Goal: Task Accomplishment & Management: Manage account settings

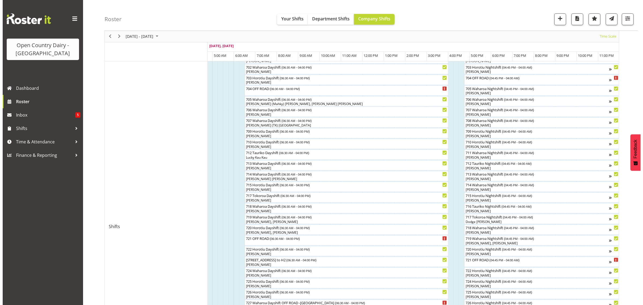
scroll to position [146, 0]
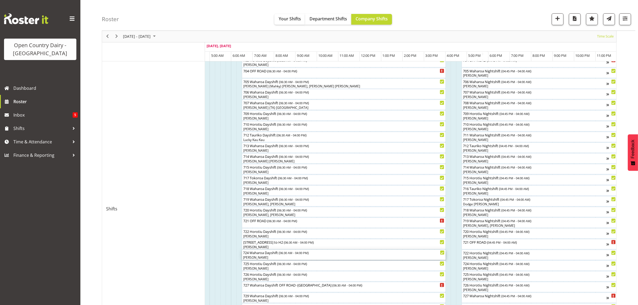
click at [257, 256] on div "Kase Hussey" at bounding box center [343, 257] width 201 height 5
click at [0, 0] on div at bounding box center [0, 0] width 0 height 0
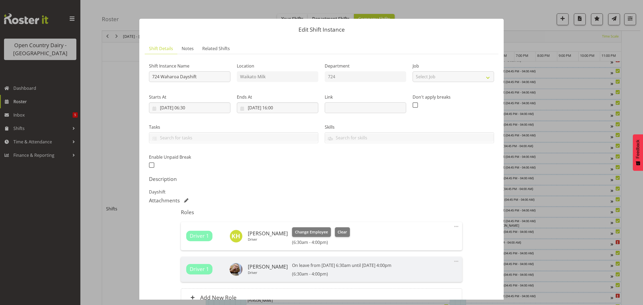
scroll to position [0, 3185]
click at [339, 232] on span "Clear" at bounding box center [341, 232] width 9 height 6
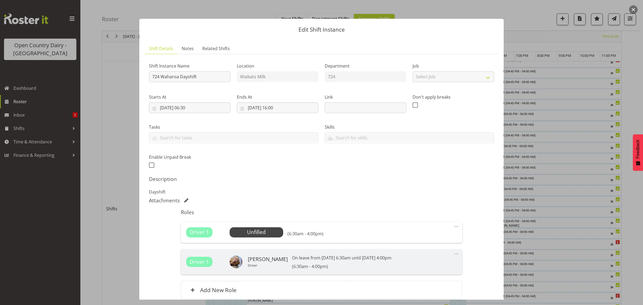
scroll to position [47, 0]
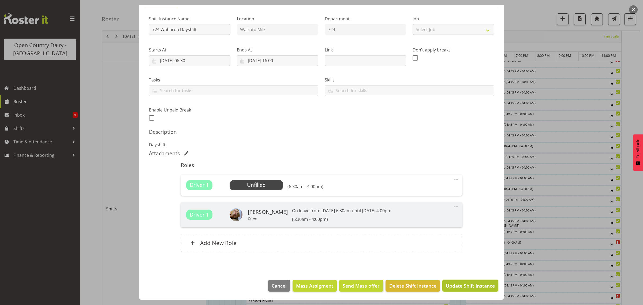
click at [475, 287] on span "Update Shift Instance" at bounding box center [470, 285] width 49 height 7
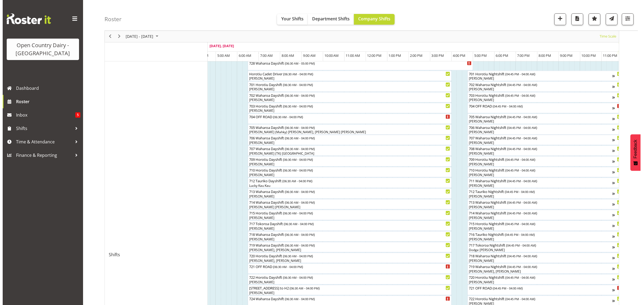
scroll to position [33, 0]
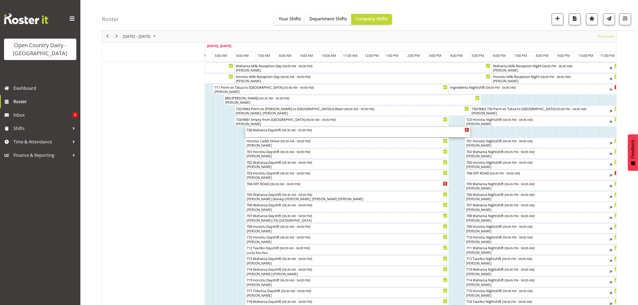
click at [258, 133] on div "728 Waharoa Dayshift ( 06:30 AM - 05:00 PM )" at bounding box center [357, 132] width 223 height 10
click at [0, 0] on div at bounding box center [0, 0] width 0 height 0
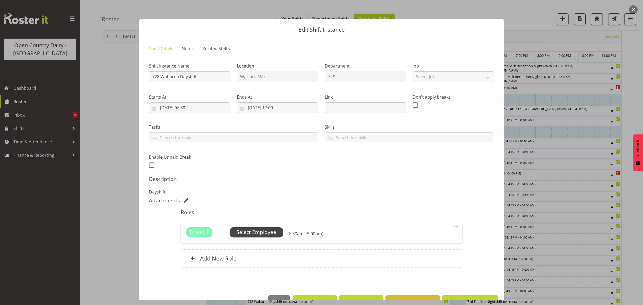
click at [267, 230] on span "Select Employee" at bounding box center [256, 232] width 40 height 8
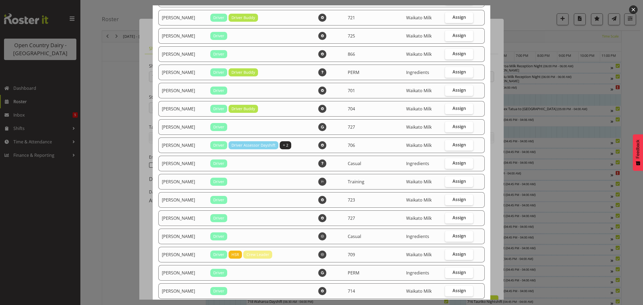
scroll to position [281, 0]
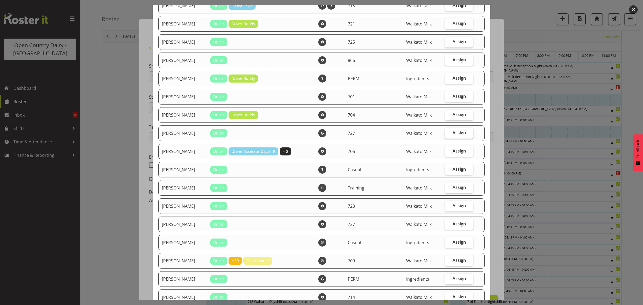
click at [457, 135] on span "Assign" at bounding box center [458, 132] width 13 height 5
click at [448, 134] on input "Assign" at bounding box center [446, 132] width 3 height 3
checkbox input "true"
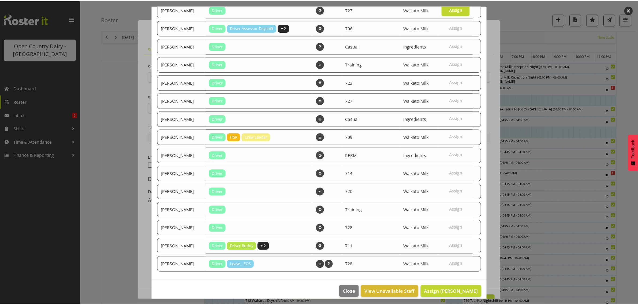
scroll to position [415, 0]
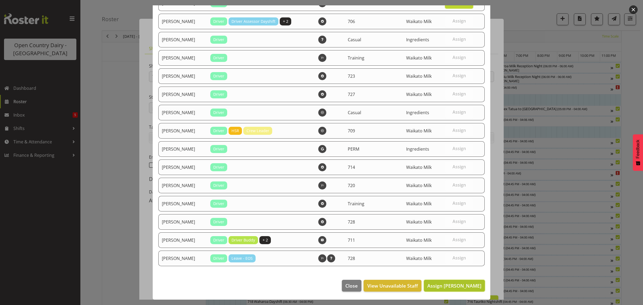
click at [457, 288] on span "Assign Kase Hussey" at bounding box center [454, 285] width 54 height 6
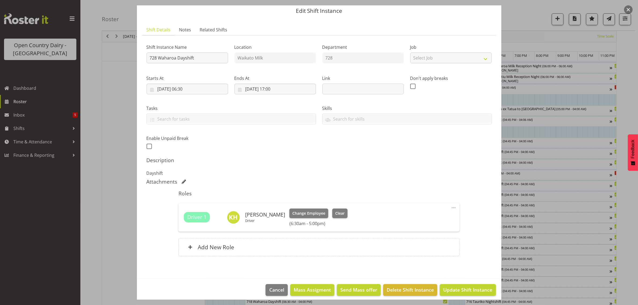
scroll to position [23, 0]
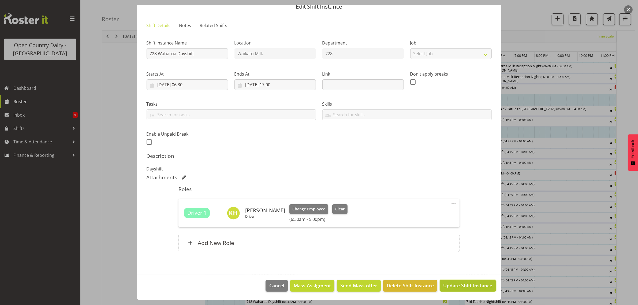
click at [461, 289] on span "Update Shift Instance" at bounding box center [467, 285] width 49 height 7
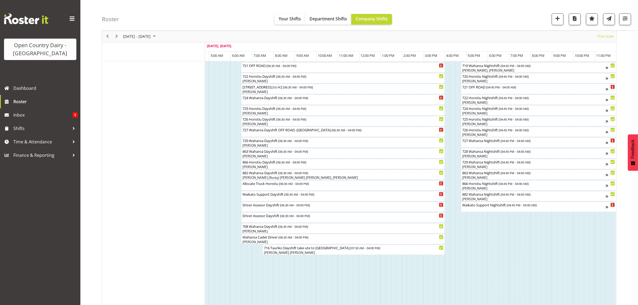
scroll to position [448, 0]
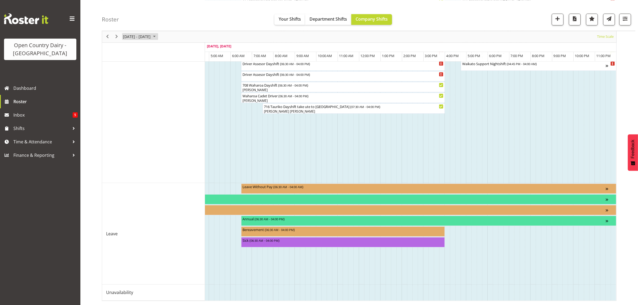
click at [150, 35] on span "August 18 - 24, 2025" at bounding box center [136, 36] width 29 height 7
click at [129, 107] on span "25" at bounding box center [129, 105] width 8 height 8
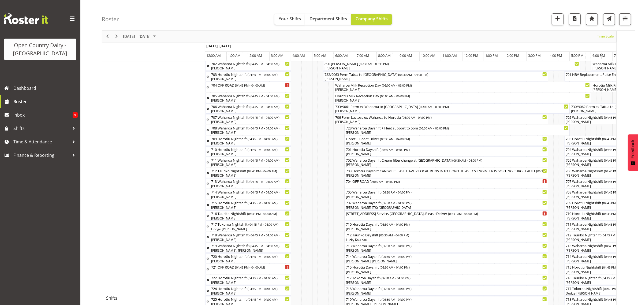
scroll to position [67, 0]
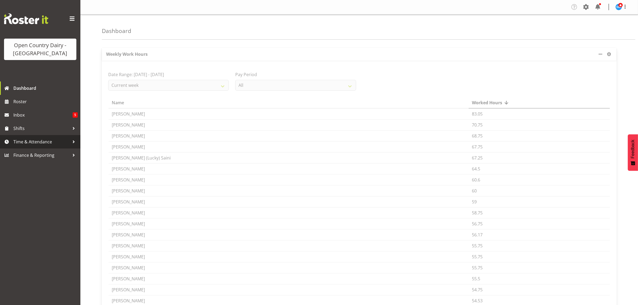
click at [24, 141] on span "Time & Attendance" at bounding box center [41, 142] width 56 height 8
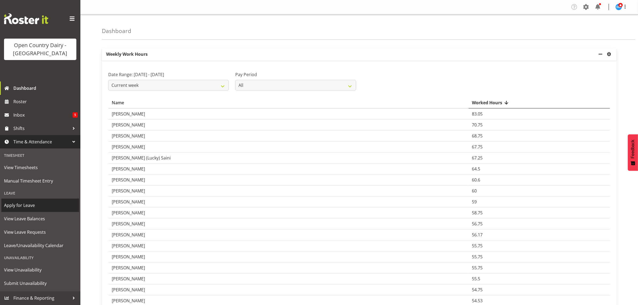
click at [26, 208] on span "Apply for Leave" at bounding box center [40, 205] width 72 height 8
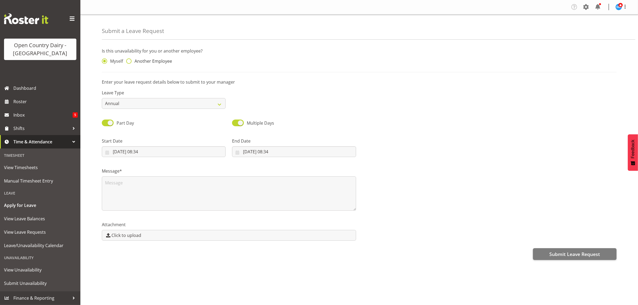
click at [132, 62] on label "Another Employee" at bounding box center [149, 60] width 46 height 5
click at [130, 62] on input "Another Employee" at bounding box center [127, 60] width 3 height 3
radio input "true"
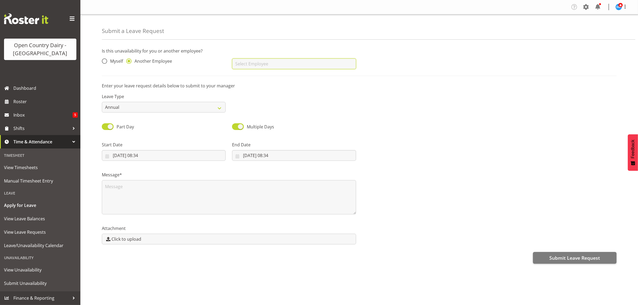
click at [246, 62] on input "text" at bounding box center [294, 63] width 124 height 11
click at [259, 84] on span "[PERSON_NAME]" at bounding box center [252, 87] width 33 height 6
type input "[PERSON_NAME]"
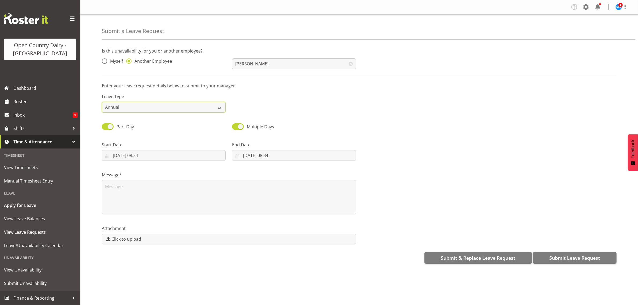
click at [184, 110] on select "Annual Sick Leave Without Pay Bereavement Domestic Violence Parental Jury Servi…" at bounding box center [164, 107] width 124 height 11
select select "Bereavement"
click at [102, 102] on select "Annual Sick Leave Without Pay Bereavement Domestic Violence Parental Jury Servi…" at bounding box center [164, 107] width 124 height 11
click at [142, 156] on input "24/08/2025, 08:34" at bounding box center [164, 155] width 124 height 11
click at [131, 239] on span "25" at bounding box center [129, 238] width 4 height 5
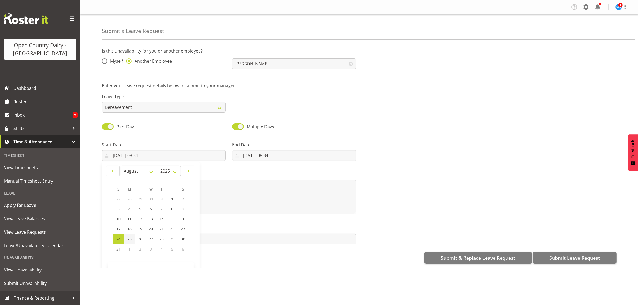
type input "25/08/2025, 08:34"
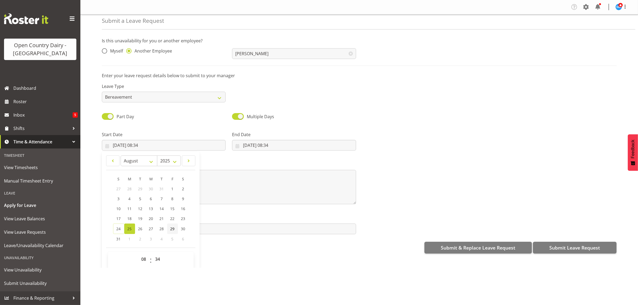
scroll to position [16, 0]
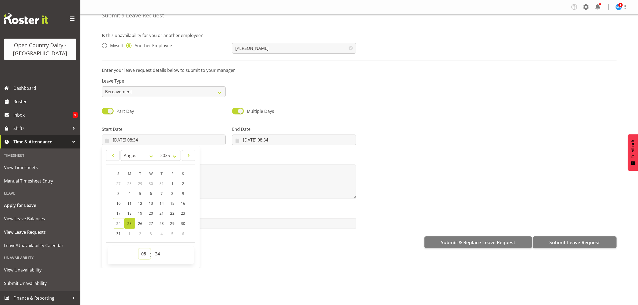
click at [144, 254] on select "00 01 02 03 04 05 06 07 08 09 10 11 12 13 14 15 16 17 18 19 20 21 22 23" at bounding box center [144, 253] width 12 height 11
select select "6"
click at [138, 249] on select "00 01 02 03 04 05 06 07 08 09 10 11 12 13 14 15 16 17 18 19 20 21 22 23" at bounding box center [144, 253] width 12 height 11
type input "25/08/2025, 06:34"
drag, startPoint x: 158, startPoint y: 254, endPoint x: 155, endPoint y: 249, distance: 6.4
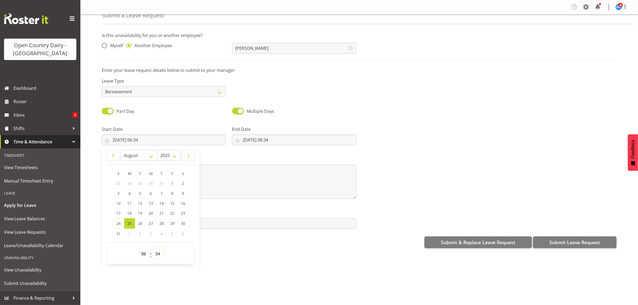
click at [158, 254] on select "00 01 02 03 04 05 06 07 08 09 10 11 12 13 14 15 16 17 18 19 20 21 22 23 24 25 2…" at bounding box center [158, 253] width 12 height 11
select select "30"
click at [152, 249] on select "00 01 02 03 04 05 06 07 08 09 10 11 12 13 14 15 16 17 18 19 20 21 22 23 24 25 2…" at bounding box center [158, 253] width 12 height 11
type input "25/08/2025, 06:30"
click at [238, 178] on textarea at bounding box center [229, 181] width 254 height 34
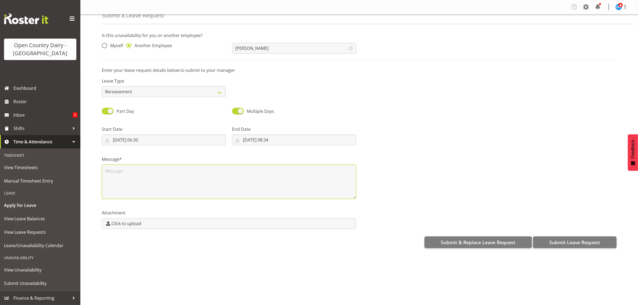
scroll to position [0, 0]
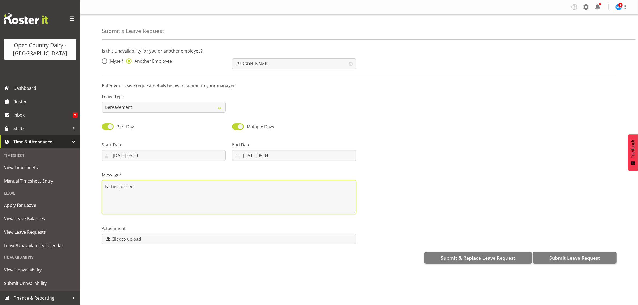
type textarea "Father passed"
click at [239, 157] on input "24/08/2025, 08:34" at bounding box center [294, 155] width 124 height 11
click at [302, 240] on span "29" at bounding box center [303, 238] width 4 height 5
type input "29/08/2025, 08:34"
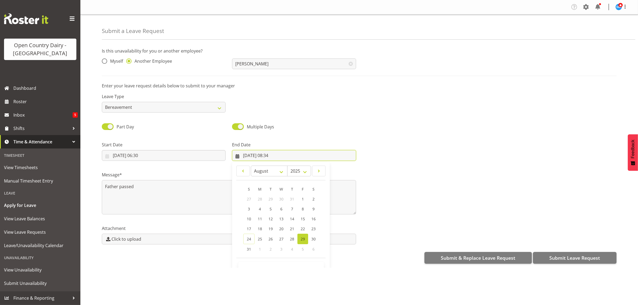
click at [279, 154] on input "29/08/2025, 08:34" at bounding box center [294, 155] width 124 height 11
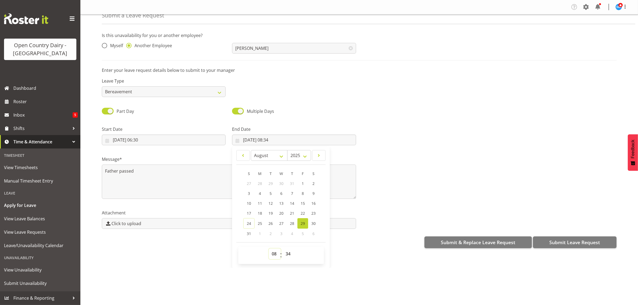
drag, startPoint x: 274, startPoint y: 253, endPoint x: 273, endPoint y: 249, distance: 4.9
click at [274, 253] on select "00 01 02 03 04 05 06 07 08 09 10 11 12 13 14 15 16 17 18 19 20 21 22 23" at bounding box center [275, 253] width 12 height 11
select select "4"
click at [269, 249] on select "00 01 02 03 04 05 06 07 08 09 10 11 12 13 14 15 16 17 18 19 20 21 22 23" at bounding box center [275, 253] width 12 height 11
type input "29/08/2025, 04:34"
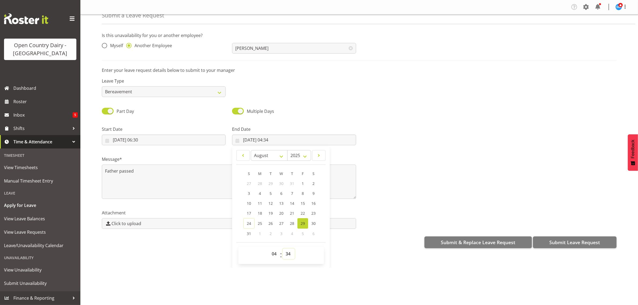
click at [287, 255] on select "00 01 02 03 04 05 06 07 08 09 10 11 12 13 14 15 16 17 18 19 20 21 22 23 24 25 2…" at bounding box center [289, 253] width 12 height 11
select select "0"
click at [283, 249] on select "00 01 02 03 04 05 06 07 08 09 10 11 12 13 14 15 16 17 18 19 20 21 22 23 24 25 2…" at bounding box center [289, 253] width 12 height 11
type input "29/08/2025, 04:00"
click at [411, 169] on div "Message* Father passed" at bounding box center [359, 175] width 521 height 54
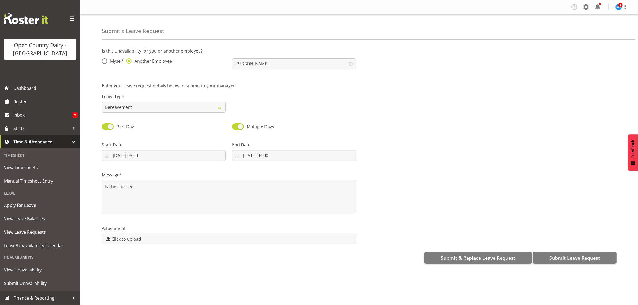
scroll to position [0, 0]
click at [589, 257] on span "Submit Leave Request" at bounding box center [574, 257] width 51 height 7
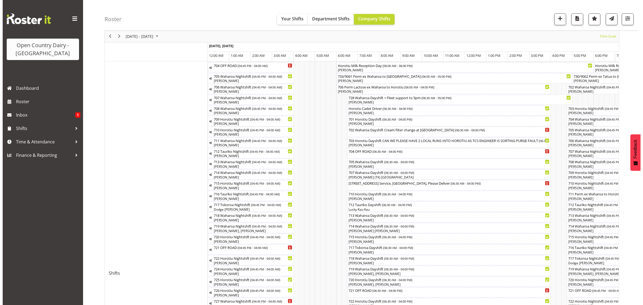
scroll to position [100, 0]
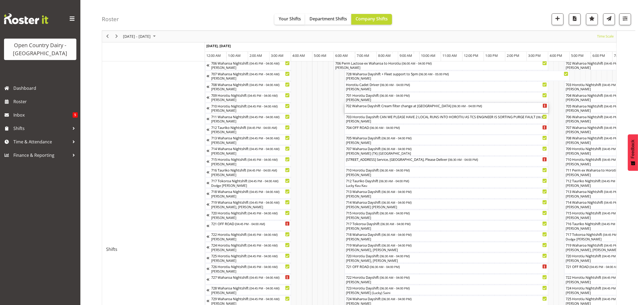
click at [408, 110] on div "702 Waharoa Dayshift Cream filter change at [GEOGRAPHIC_DATA] ( 06:30 AM - 04:0…" at bounding box center [446, 108] width 201 height 10
click at [0, 0] on div at bounding box center [0, 0] width 0 height 0
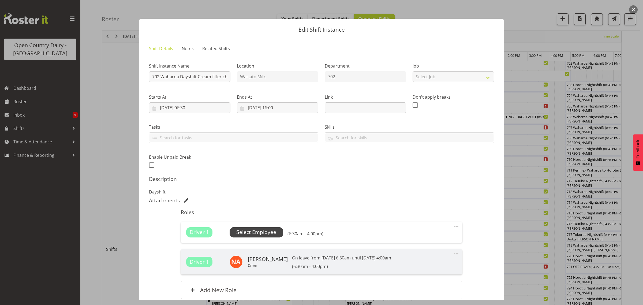
click at [262, 233] on span "Select Employee" at bounding box center [256, 232] width 40 height 8
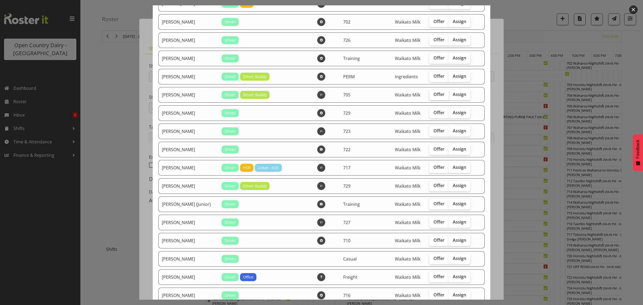
click at [433, 96] on span "Offer" at bounding box center [438, 94] width 11 height 5
click at [431, 96] on input "Offer" at bounding box center [430, 94] width 3 height 3
checkbox input "true"
click at [434, 113] on span "Offer" at bounding box center [438, 112] width 11 height 5
click at [433, 113] on input "Offer" at bounding box center [430, 112] width 3 height 3
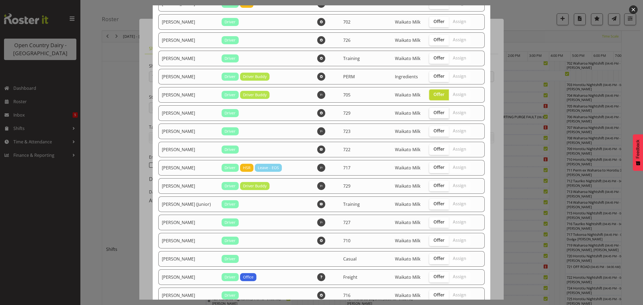
checkbox input "true"
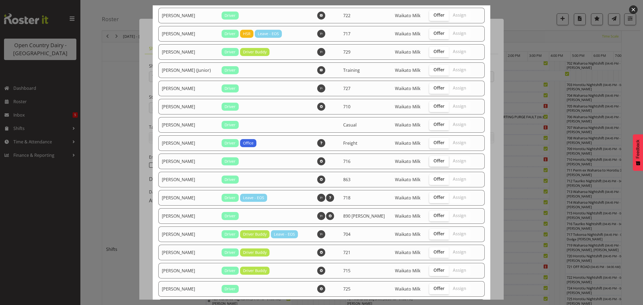
scroll to position [268, 0]
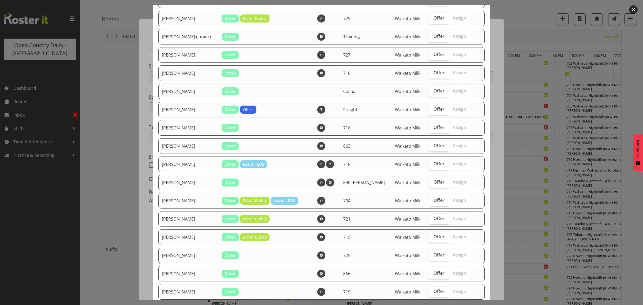
click at [433, 166] on span "Offer" at bounding box center [438, 163] width 11 height 5
click at [429, 166] on input "Offer" at bounding box center [430, 163] width 3 height 3
checkbox input "true"
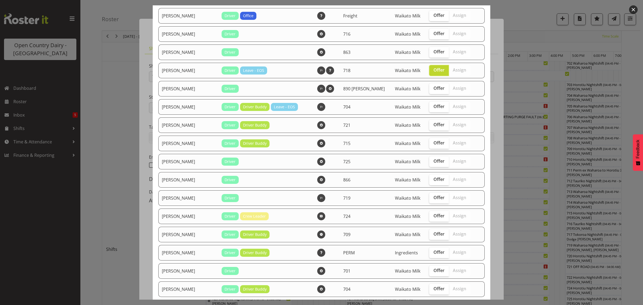
scroll to position [368, 0]
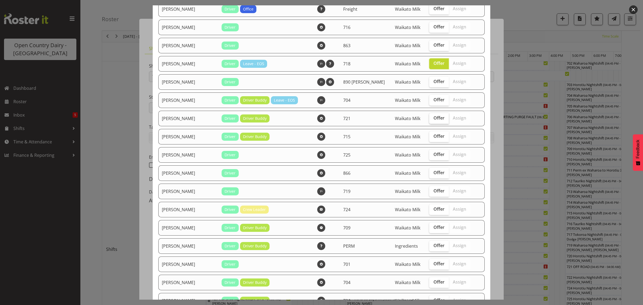
click at [433, 121] on span "Offer" at bounding box center [438, 117] width 11 height 5
click at [433, 120] on input "Offer" at bounding box center [430, 117] width 3 height 3
checkbox input "true"
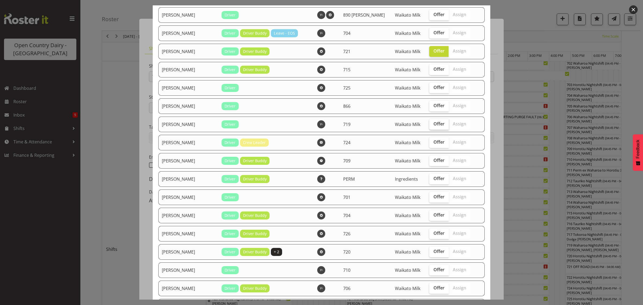
click at [433, 126] on span "Offer" at bounding box center [438, 123] width 11 height 5
click at [433, 126] on input "Offer" at bounding box center [430, 123] width 3 height 3
checkbox input "true"
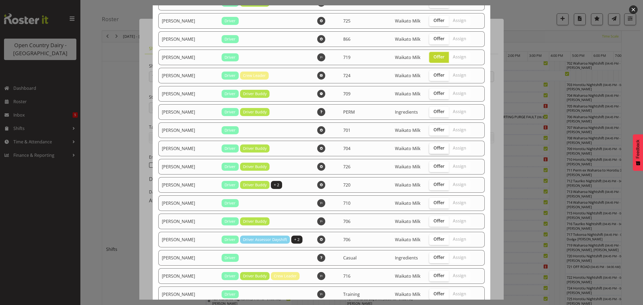
click at [434, 151] on span "Offer" at bounding box center [438, 147] width 11 height 5
click at [433, 150] on input "Offer" at bounding box center [430, 147] width 3 height 3
checkbox input "true"
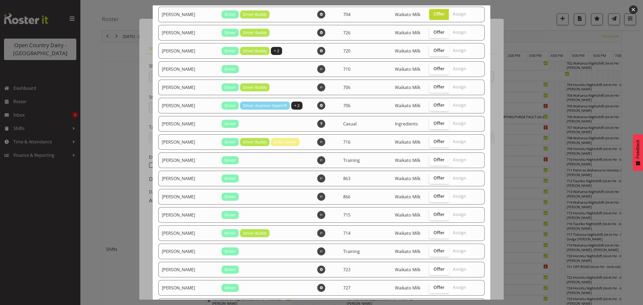
scroll to position [703, 0]
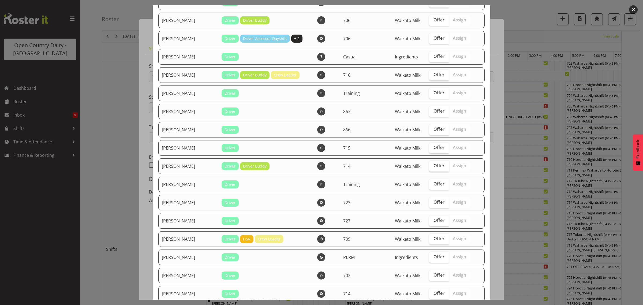
click at [433, 168] on span "Offer" at bounding box center [438, 165] width 11 height 5
click at [432, 167] on input "Offer" at bounding box center [430, 165] width 3 height 3
checkbox input "true"
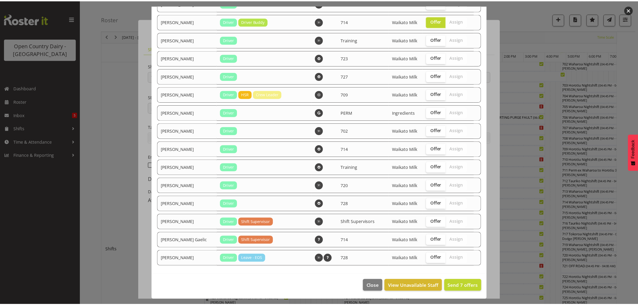
scroll to position [855, 0]
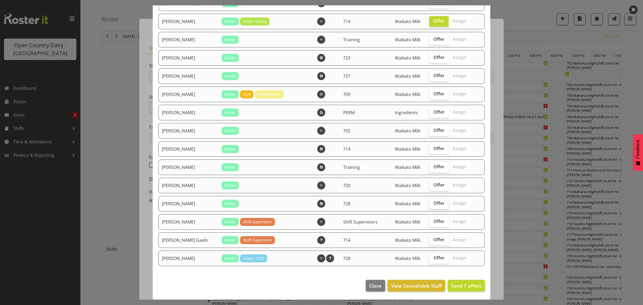
click at [433, 204] on span "Offer" at bounding box center [438, 202] width 11 height 5
click at [430, 204] on input "Offer" at bounding box center [430, 202] width 3 height 3
checkbox input "true"
click at [460, 284] on span "Send 8 offers" at bounding box center [466, 285] width 30 height 6
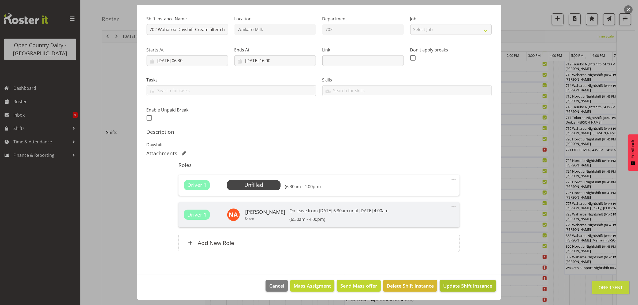
scroll to position [234, 0]
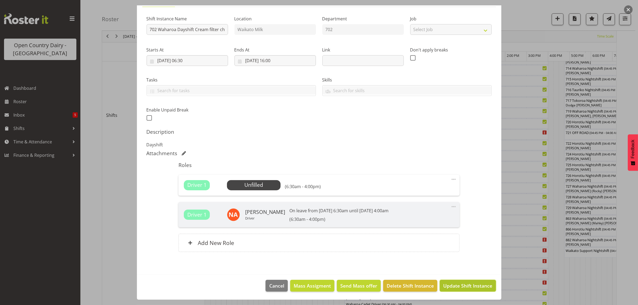
click at [471, 287] on span "Update Shift Instance" at bounding box center [467, 285] width 49 height 7
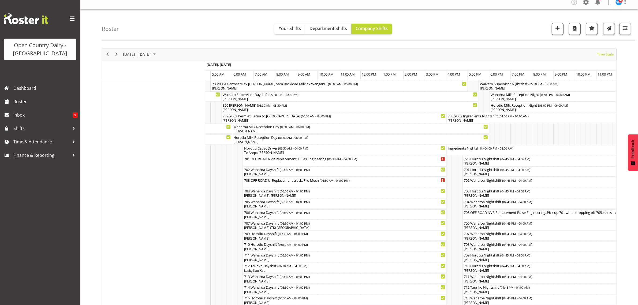
scroll to position [0, 0]
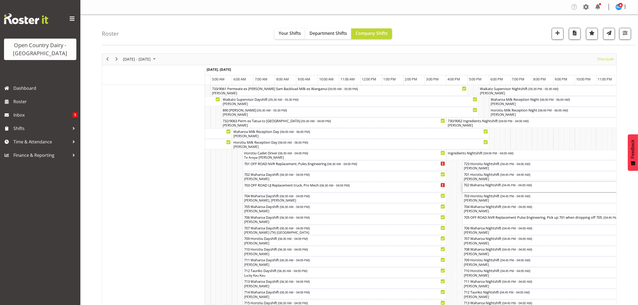
click at [474, 190] on div "702 Waharoa Nightshift ( 04:45 PM - 04:00 AM )" at bounding box center [582, 187] width 239 height 10
click at [0, 0] on div at bounding box center [0, 0] width 0 height 0
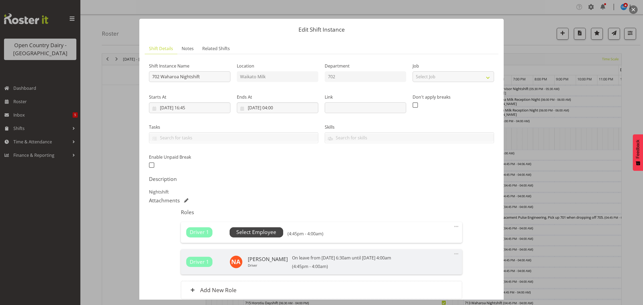
click at [242, 229] on span "Select Employee" at bounding box center [256, 232] width 40 height 8
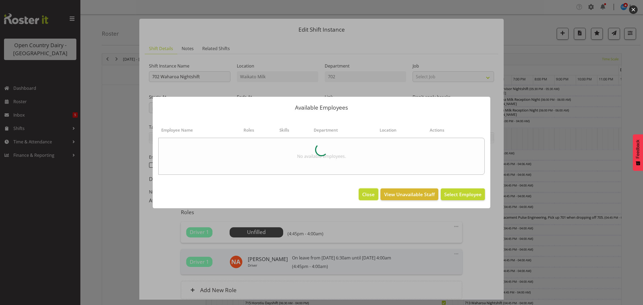
click at [370, 195] on span "Close" at bounding box center [368, 194] width 12 height 7
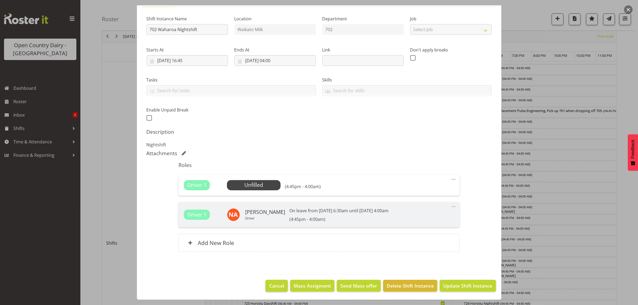
scroll to position [134, 0]
click at [271, 285] on span "Cancel" at bounding box center [276, 285] width 15 height 7
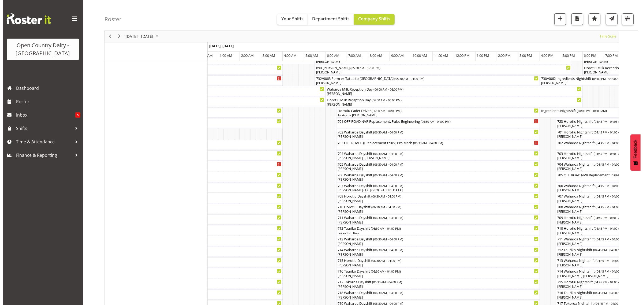
scroll to position [33, 0]
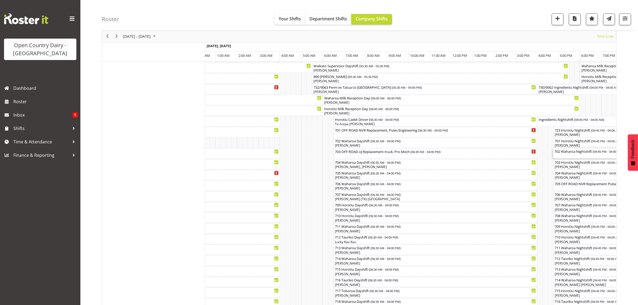
click at [0, 0] on div at bounding box center [0, 0] width 0 height 0
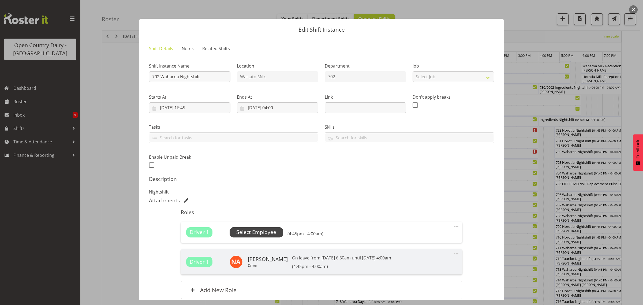
click at [249, 232] on span "Select Employee" at bounding box center [256, 232] width 40 height 8
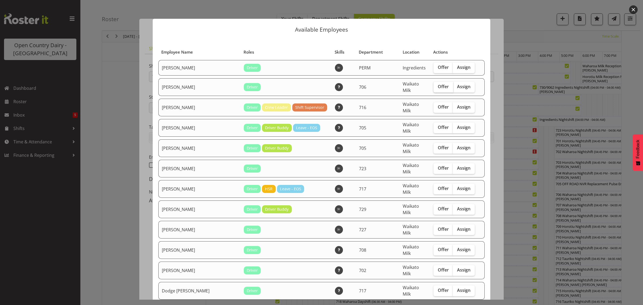
click at [438, 86] on span "Offer" at bounding box center [443, 86] width 11 height 5
click at [437, 86] on input "Offer" at bounding box center [434, 86] width 3 height 3
checkbox input "true"
click at [438, 125] on span "Offer" at bounding box center [443, 127] width 11 height 5
click at [434, 126] on input "Offer" at bounding box center [434, 127] width 3 height 3
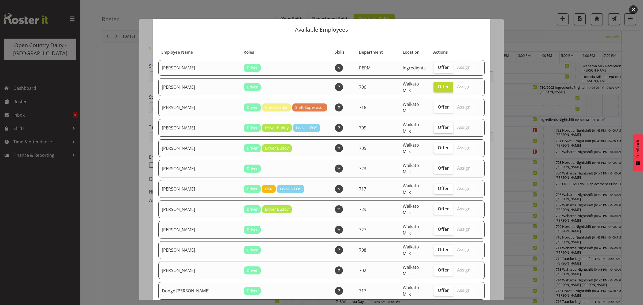
checkbox input "true"
click at [438, 145] on span "Offer" at bounding box center [443, 147] width 11 height 5
click at [435, 146] on input "Offer" at bounding box center [434, 147] width 3 height 3
checkbox input "true"
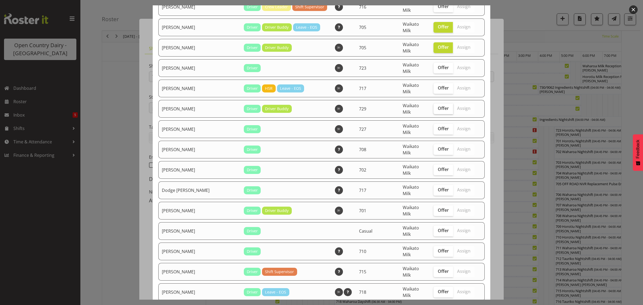
click at [438, 106] on span "Offer" at bounding box center [443, 108] width 11 height 5
click at [437, 107] on input "Offer" at bounding box center [434, 108] width 3 height 3
checkbox input "true"
click at [438, 146] on span "Offer" at bounding box center [443, 148] width 11 height 5
click at [435, 147] on input "Offer" at bounding box center [434, 148] width 3 height 3
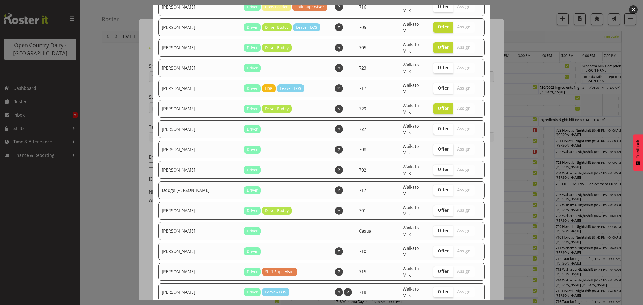
checkbox input "true"
click at [438, 167] on span "Offer" at bounding box center [443, 169] width 11 height 5
click at [437, 168] on input "Offer" at bounding box center [434, 169] width 3 height 3
checkbox input "true"
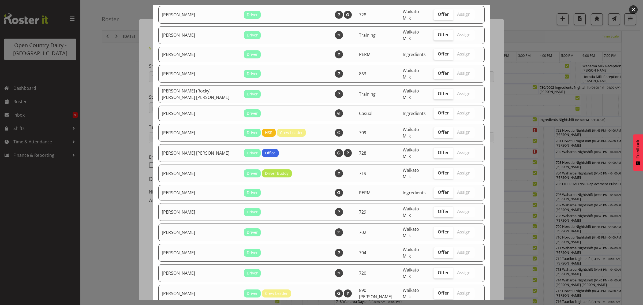
scroll to position [745, 0]
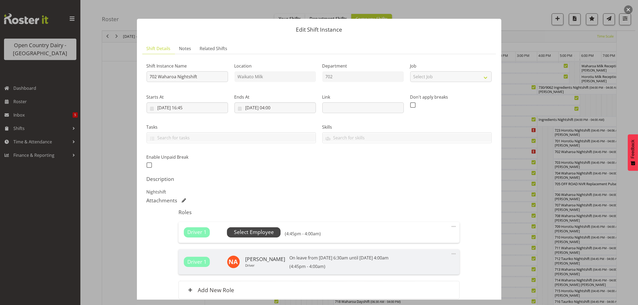
click at [249, 232] on span "Select Employee" at bounding box center [254, 232] width 40 height 8
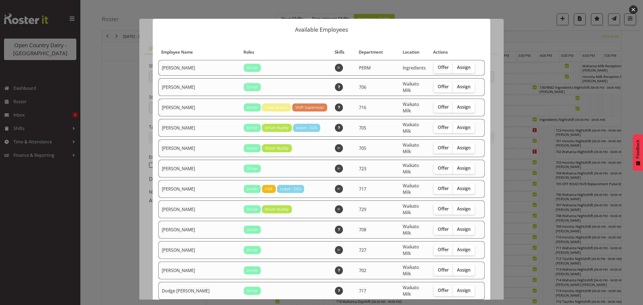
scroll to position [100, 0]
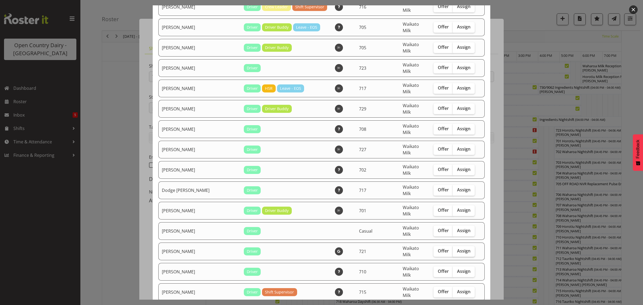
click at [457, 248] on span "Assign" at bounding box center [463, 250] width 13 height 5
click at [455, 249] on input "Assign" at bounding box center [454, 250] width 3 height 3
checkbox input "true"
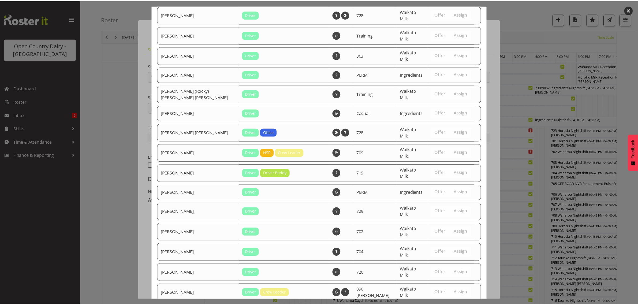
scroll to position [763, 0]
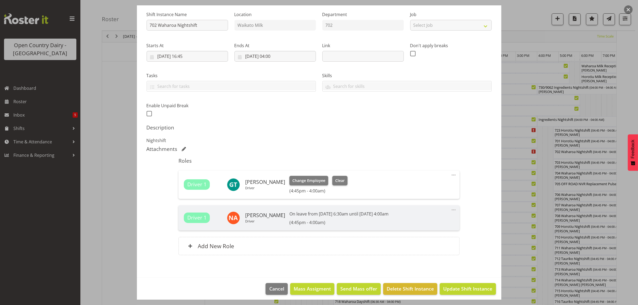
scroll to position [54, 0]
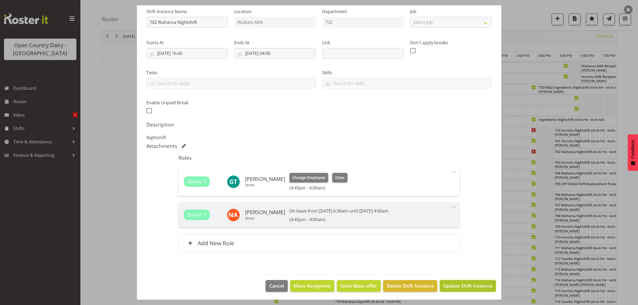
click at [473, 284] on span "Update Shift Instance" at bounding box center [467, 285] width 49 height 7
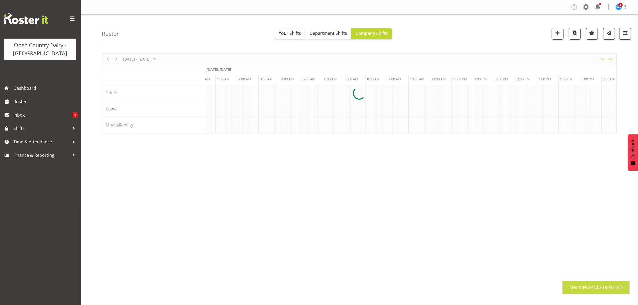
scroll to position [0, 0]
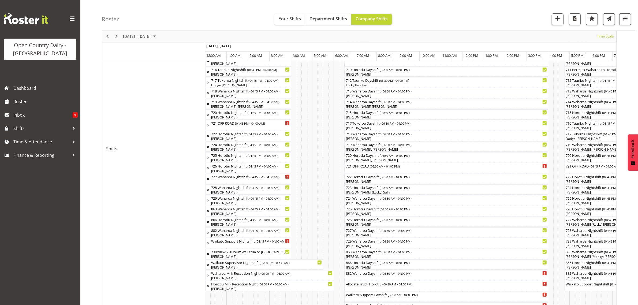
scroll to position [268, 0]
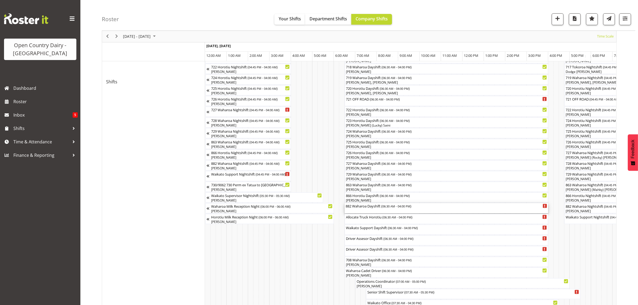
click at [358, 210] on div "882 Waharoa Dayshift ( 06:30 AM - 04:00 PM )" at bounding box center [446, 208] width 201 height 10
click at [0, 0] on div at bounding box center [0, 0] width 0 height 0
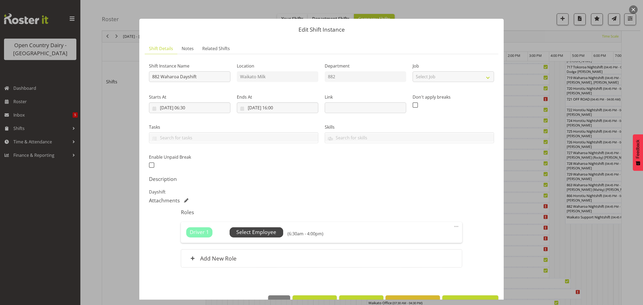
click at [250, 232] on span "Select Employee" at bounding box center [256, 232] width 40 height 8
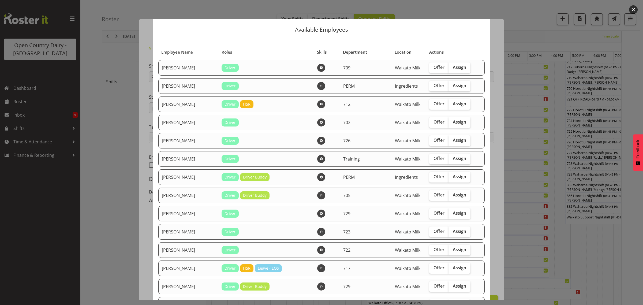
click at [466, 7] on div "Available Employees Employee Name Roles Skills Department Location Actions [PER…" at bounding box center [321, 152] width 348 height 294
click at [520, 235] on div at bounding box center [321, 152] width 643 height 305
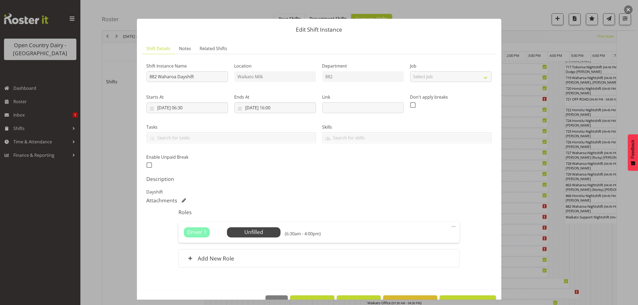
scroll to position [16, 0]
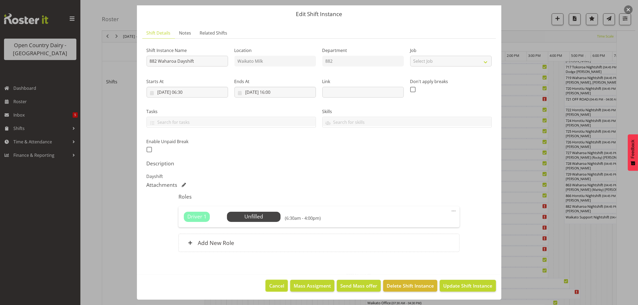
click at [277, 285] on span "Cancel" at bounding box center [276, 285] width 15 height 7
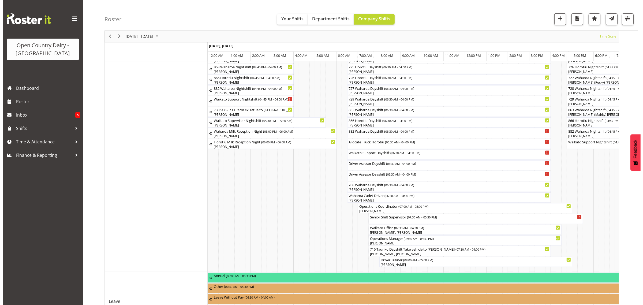
scroll to position [368, 0]
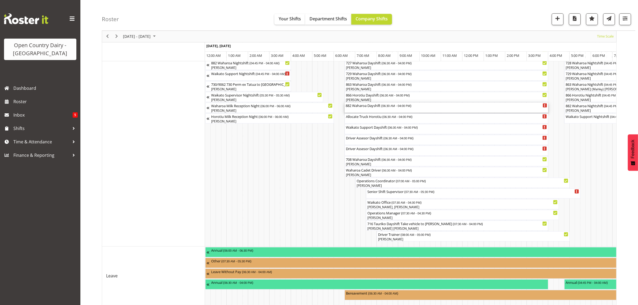
click at [382, 108] on div "882 Waharoa Dayshift ( 06:30 AM - 04:00 PM )" at bounding box center [446, 105] width 201 height 5
click at [0, 0] on div at bounding box center [0, 0] width 0 height 0
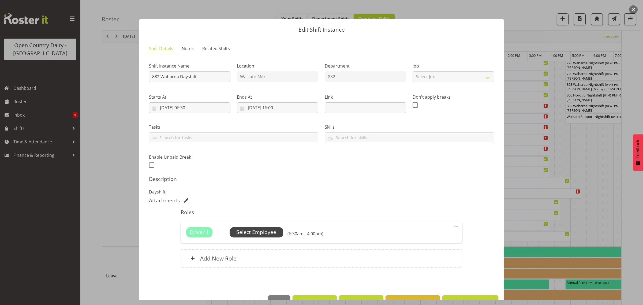
click at [242, 232] on span "Select Employee" at bounding box center [256, 232] width 40 height 8
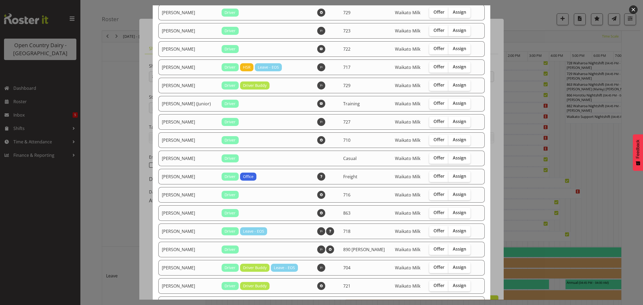
scroll to position [301, 0]
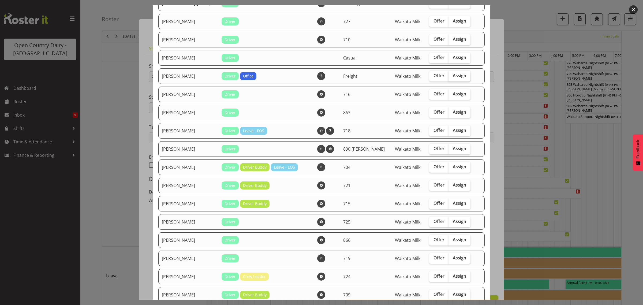
click at [457, 78] on span "Assign" at bounding box center [459, 75] width 13 height 5
click at [452, 77] on input "Assign" at bounding box center [449, 75] width 3 height 3
checkbox input "true"
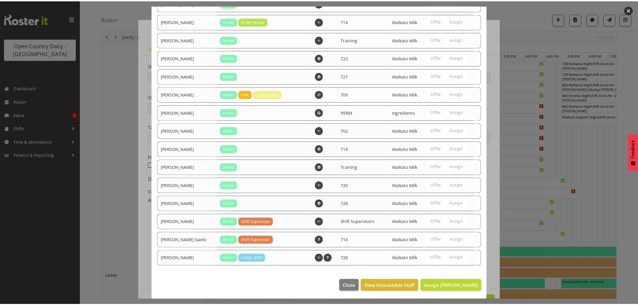
scroll to position [855, 0]
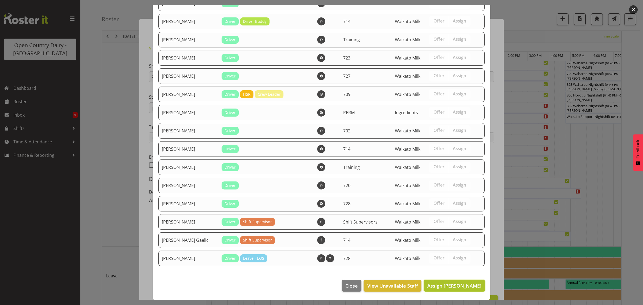
click at [445, 286] on span "Assign [PERSON_NAME]" at bounding box center [454, 285] width 54 height 6
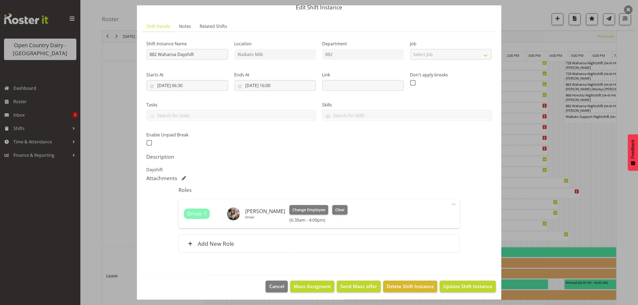
scroll to position [23, 0]
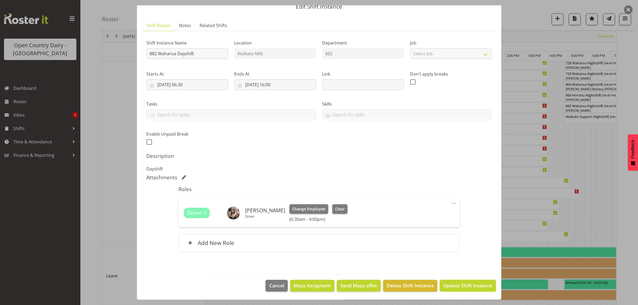
click at [463, 286] on span "Update Shift Instance" at bounding box center [467, 285] width 49 height 7
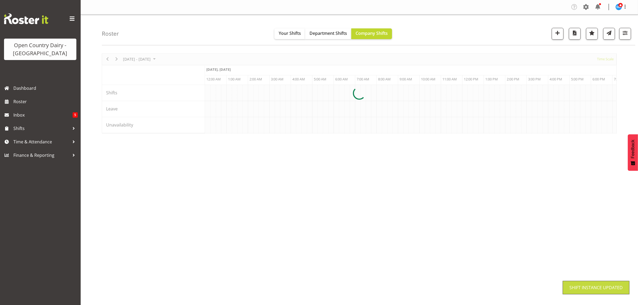
scroll to position [0, 0]
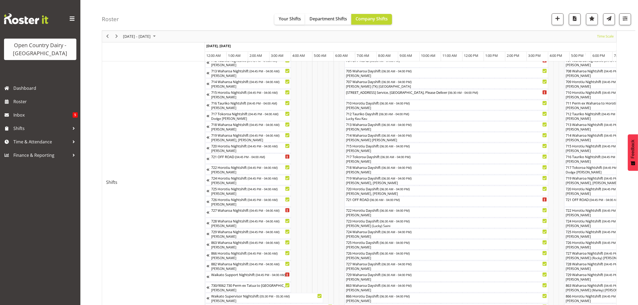
scroll to position [301, 0]
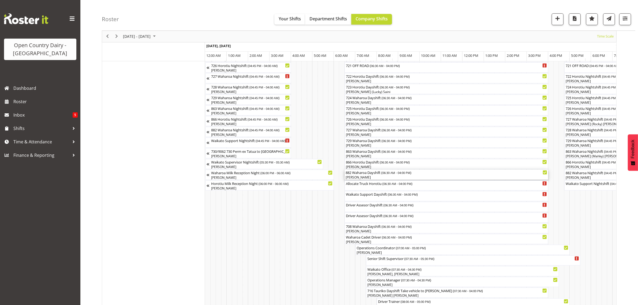
click at [364, 173] on div "882 Waharoa Dayshift ( 06:30 AM - 04:00 PM )" at bounding box center [446, 172] width 201 height 5
click at [0, 0] on div at bounding box center [0, 0] width 0 height 0
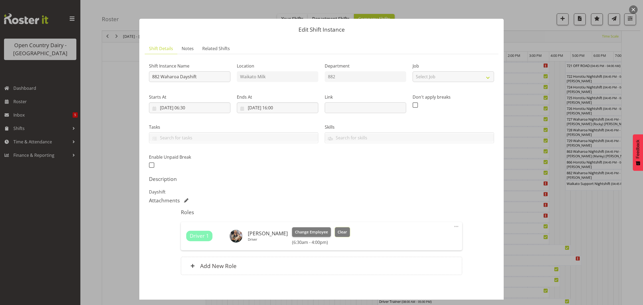
click at [339, 231] on span "Clear" at bounding box center [341, 232] width 9 height 6
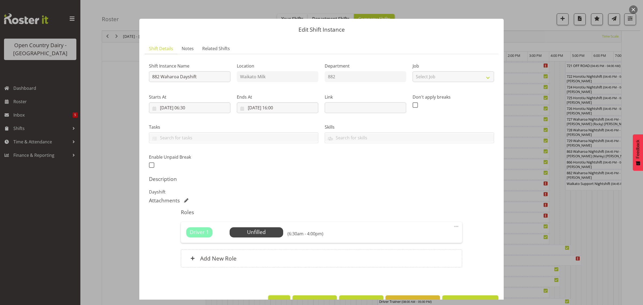
click at [275, 297] on button "Cancel" at bounding box center [279, 301] width 22 height 12
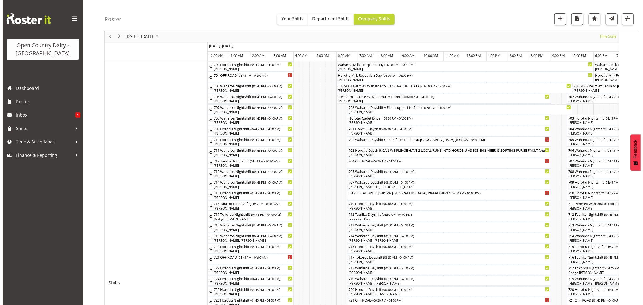
scroll to position [0, 0]
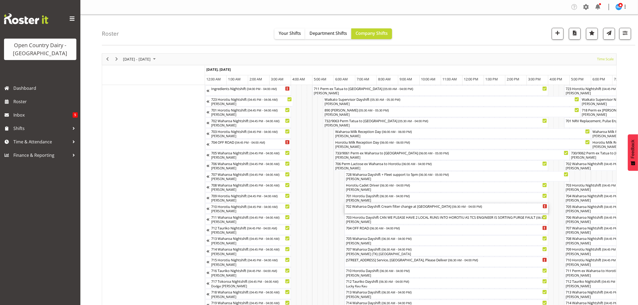
click at [359, 209] on div "702 Waharoa Dayshift Cream filter change at [GEOGRAPHIC_DATA] ( 06:30 AM - 04:0…" at bounding box center [446, 208] width 201 height 10
click at [0, 0] on div at bounding box center [0, 0] width 0 height 0
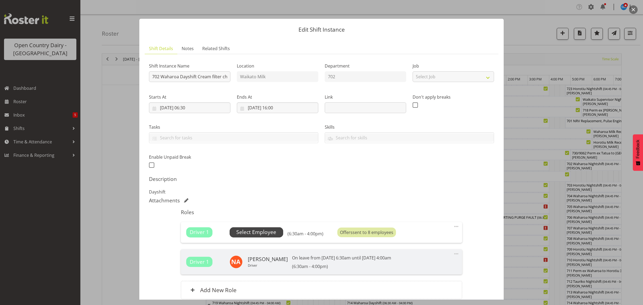
click at [261, 233] on span "Select Employee" at bounding box center [256, 232] width 40 height 8
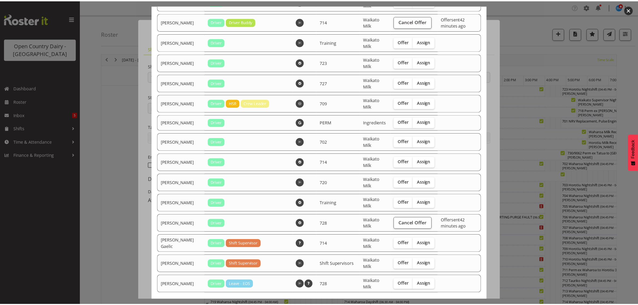
scroll to position [947, 0]
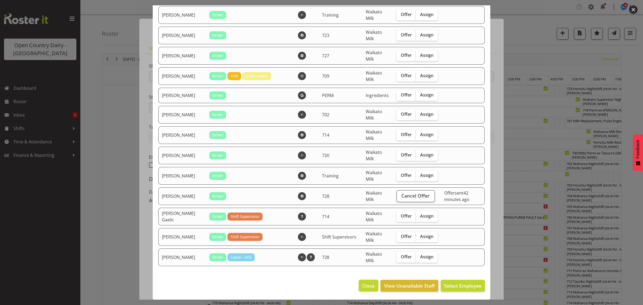
click at [366, 286] on span "Close" at bounding box center [368, 285] width 12 height 7
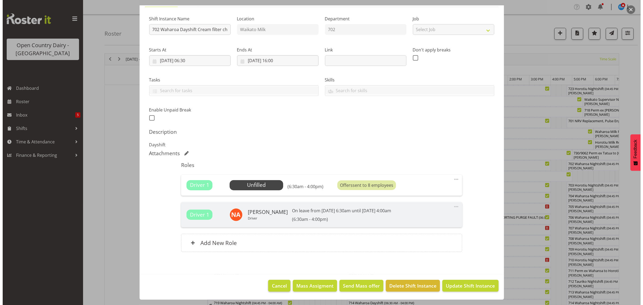
scroll to position [201, 0]
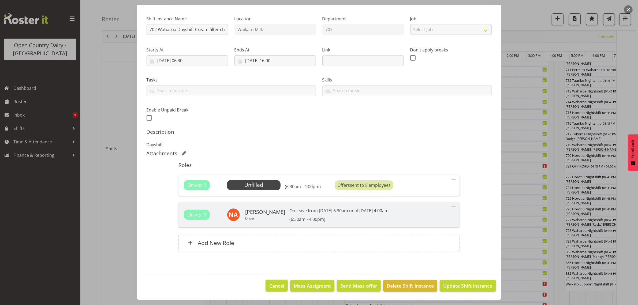
click at [271, 285] on span "Cancel" at bounding box center [276, 285] width 15 height 7
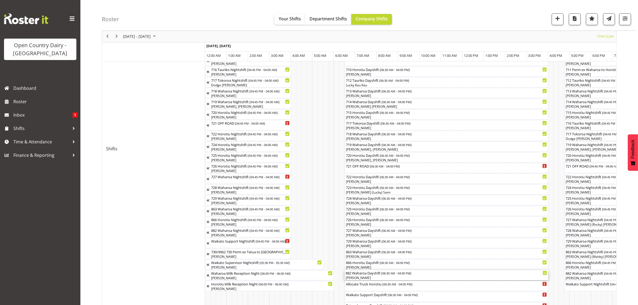
click at [358, 276] on div "Gavin Harvey" at bounding box center [446, 277] width 201 height 5
click at [0, 0] on div at bounding box center [0, 0] width 0 height 0
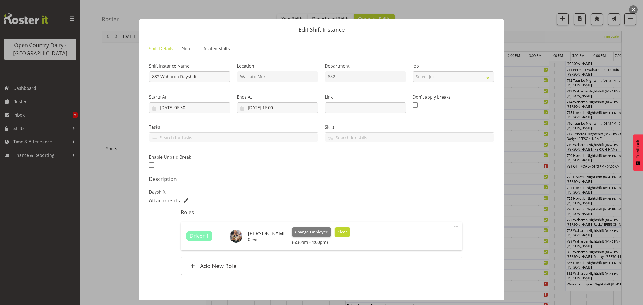
click at [338, 231] on span "Clear" at bounding box center [341, 232] width 9 height 6
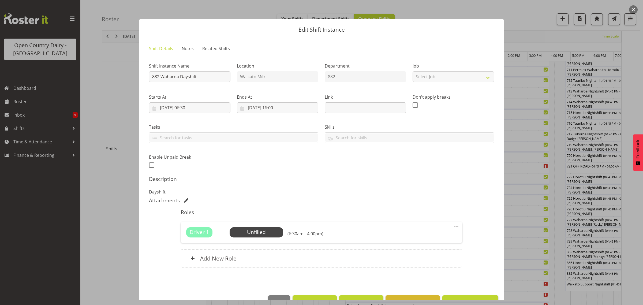
scroll to position [16, 0]
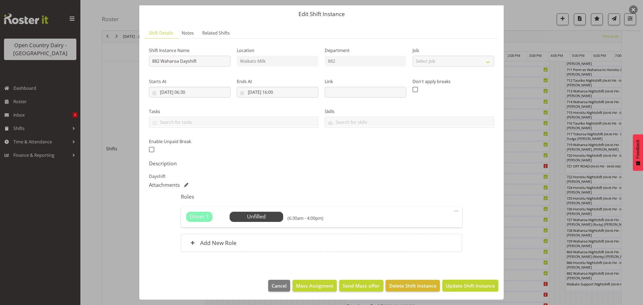
click at [466, 288] on span "Update Shift Instance" at bounding box center [470, 285] width 49 height 7
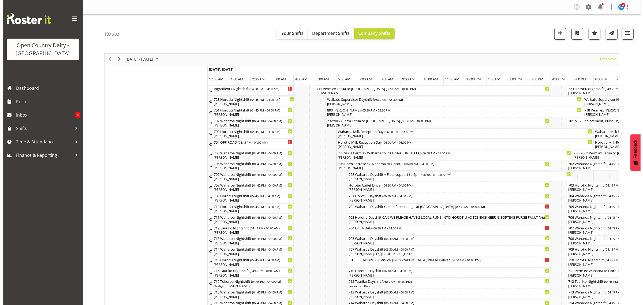
scroll to position [33, 0]
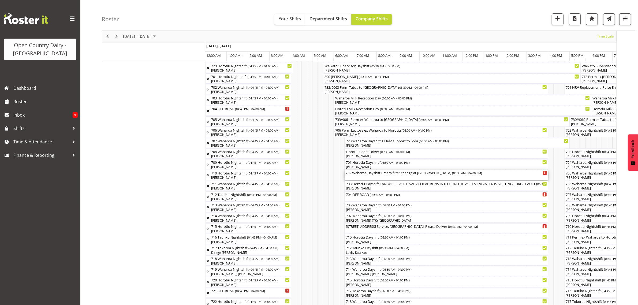
click at [362, 173] on div "702 Waharoa Dayshift Cream filter change at Waharoa yard ( 06:30 AM - 04:00 PM )" at bounding box center [446, 172] width 201 height 5
click at [0, 0] on div at bounding box center [0, 0] width 0 height 0
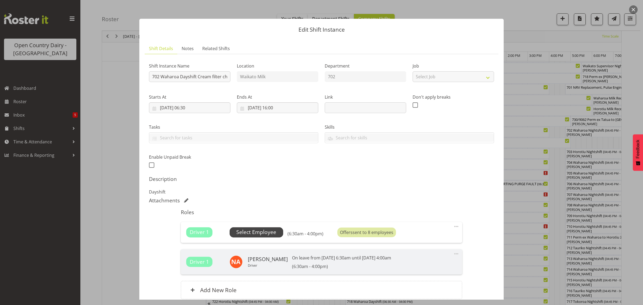
click at [257, 234] on span "Select Employee" at bounding box center [256, 232] width 40 height 8
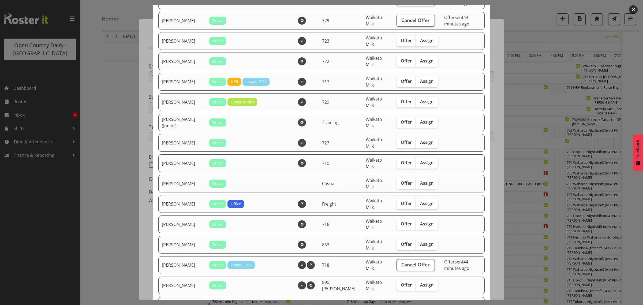
scroll to position [268, 0]
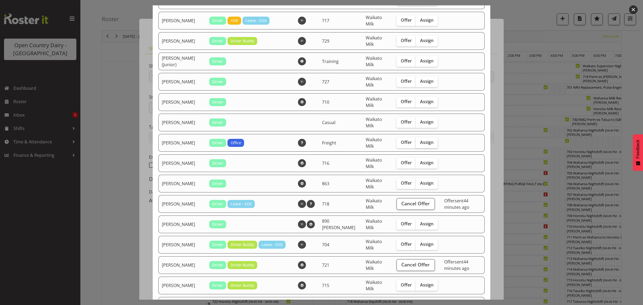
click at [421, 144] on span "Assign" at bounding box center [426, 142] width 13 height 5
click at [419, 144] on input "Assign" at bounding box center [417, 142] width 3 height 3
checkbox input "true"
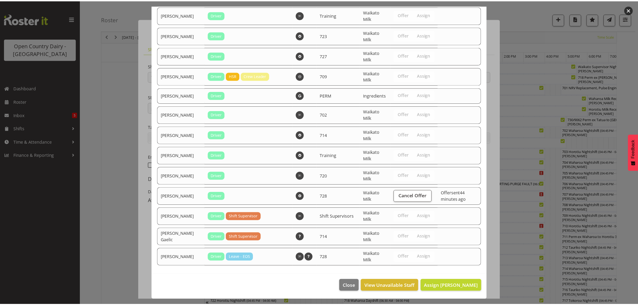
scroll to position [968, 0]
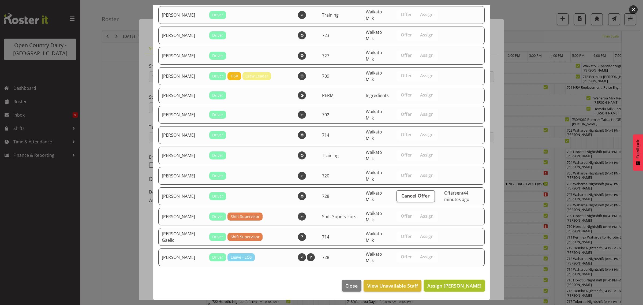
click at [456, 284] on span "Assign Gavin Harvey" at bounding box center [454, 285] width 54 height 6
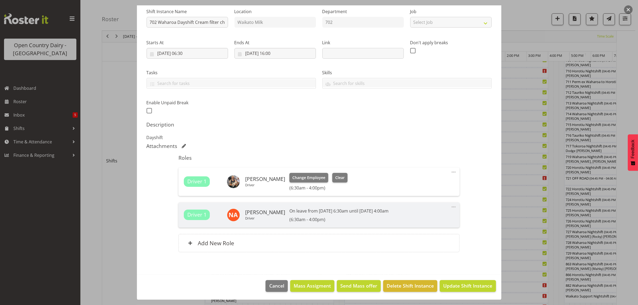
scroll to position [234, 0]
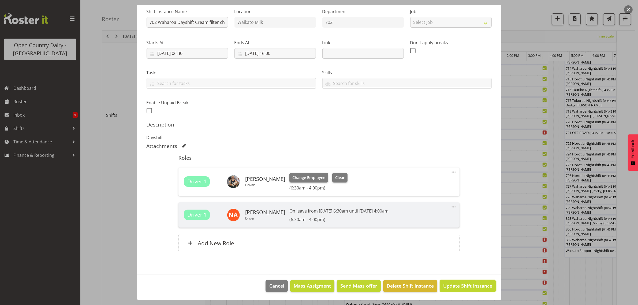
click at [461, 289] on span "Update Shift Instance" at bounding box center [467, 285] width 49 height 7
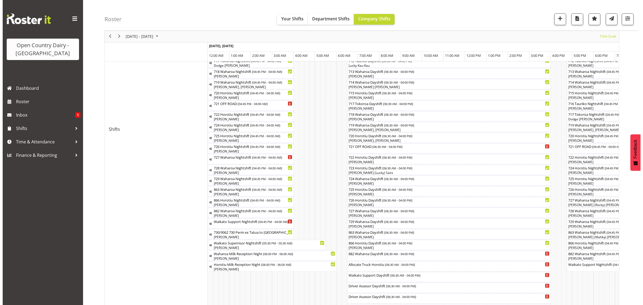
scroll to position [301, 0]
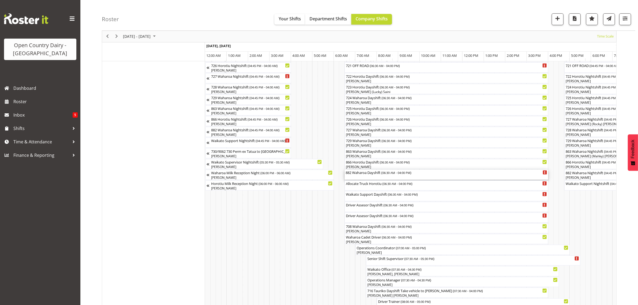
click at [356, 177] on div "882 Waharoa Dayshift ( 06:30 AM - 04:00 PM )" at bounding box center [446, 175] width 201 height 10
click at [0, 0] on div at bounding box center [0, 0] width 0 height 0
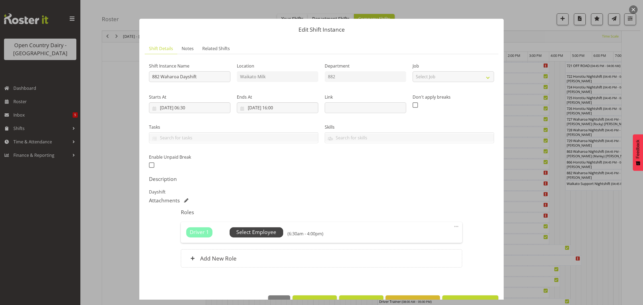
click at [253, 232] on span "Select Employee" at bounding box center [256, 232] width 40 height 8
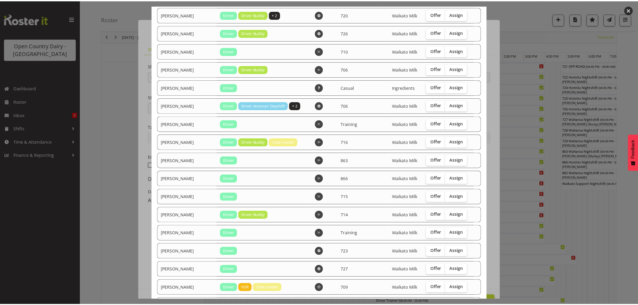
scroll to position [836, 0]
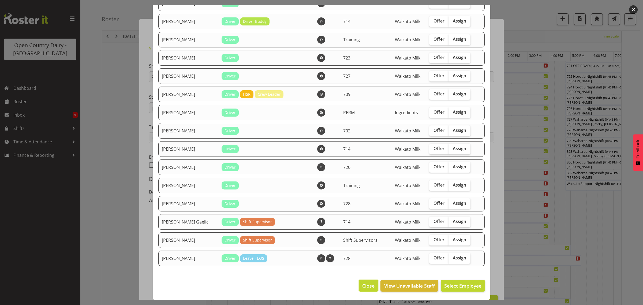
click at [365, 287] on span "Close" at bounding box center [368, 285] width 12 height 7
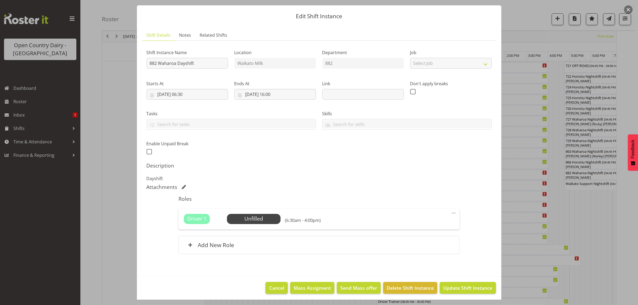
scroll to position [16, 0]
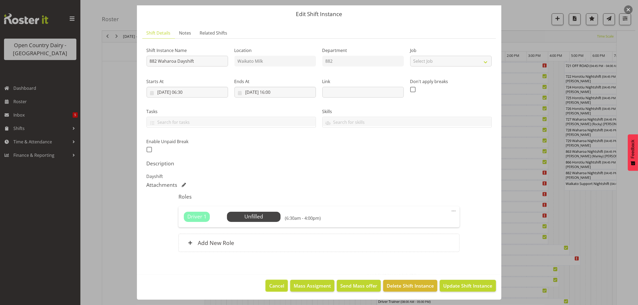
click at [275, 283] on span "Cancel" at bounding box center [276, 285] width 15 height 7
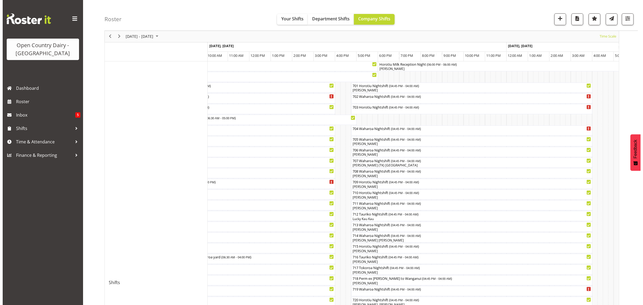
scroll to position [0, 0]
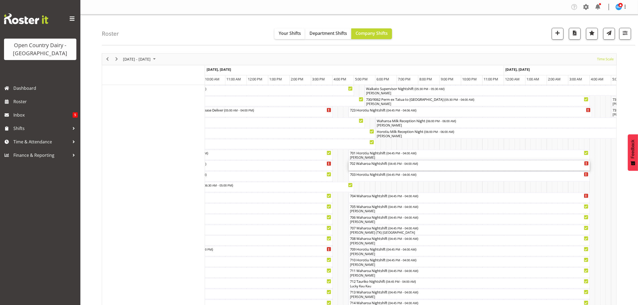
click at [374, 167] on div "702 Waharoa Nightshift ( 04:45 PM - 04:00 AM )" at bounding box center [469, 165] width 239 height 10
click at [0, 0] on div at bounding box center [0, 0] width 0 height 0
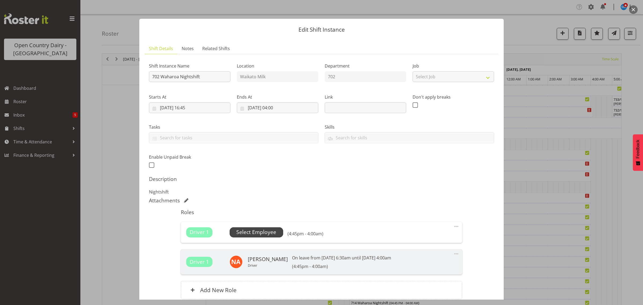
click at [253, 235] on span "Select Employee" at bounding box center [256, 232] width 40 height 8
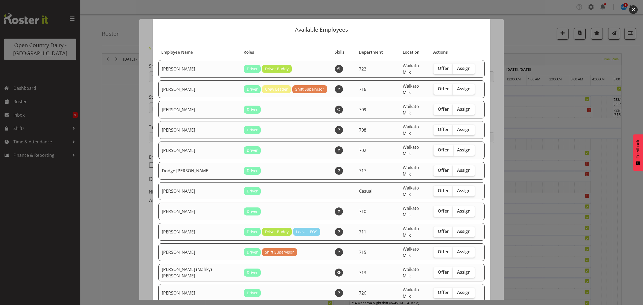
click at [438, 147] on span "Offer" at bounding box center [443, 149] width 11 height 5
click at [434, 148] on input "Offer" at bounding box center [434, 149] width 3 height 3
checkbox input "true"
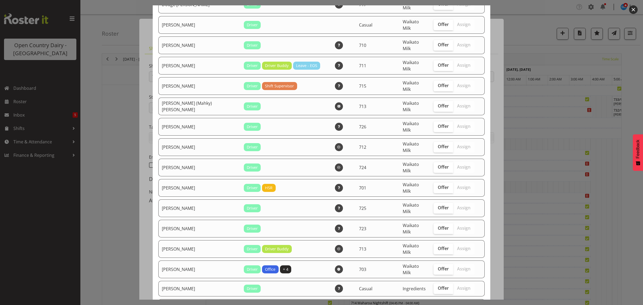
scroll to position [167, 0]
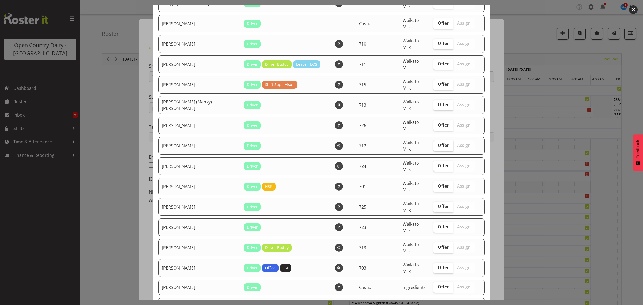
click at [438, 142] on span "Offer" at bounding box center [443, 144] width 11 height 5
click at [437, 144] on input "Offer" at bounding box center [434, 145] width 3 height 3
checkbox input "true"
click at [438, 244] on span "Offer" at bounding box center [443, 246] width 11 height 5
click at [436, 245] on input "Offer" at bounding box center [434, 246] width 3 height 3
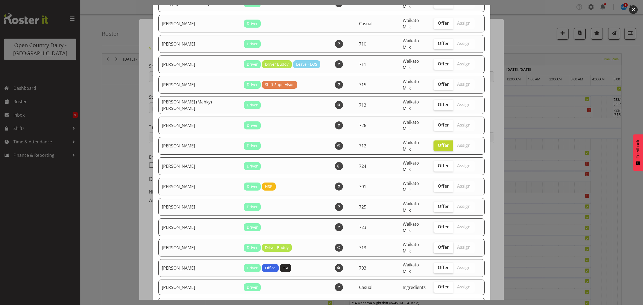
checkbox input "true"
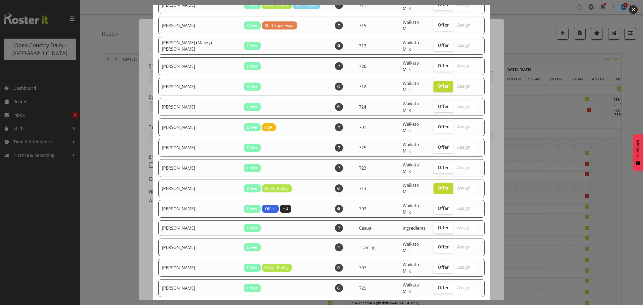
scroll to position [234, 0]
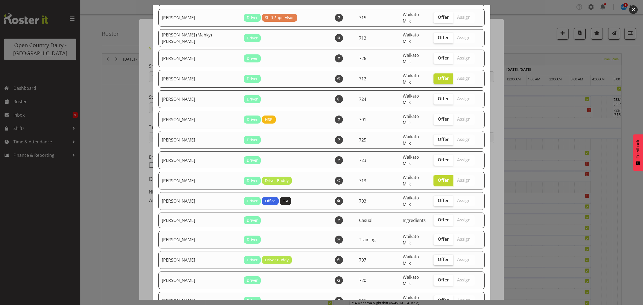
click at [438, 257] on span "Offer" at bounding box center [443, 259] width 11 height 5
click at [433, 258] on input "Offer" at bounding box center [434, 259] width 3 height 3
checkbox input "true"
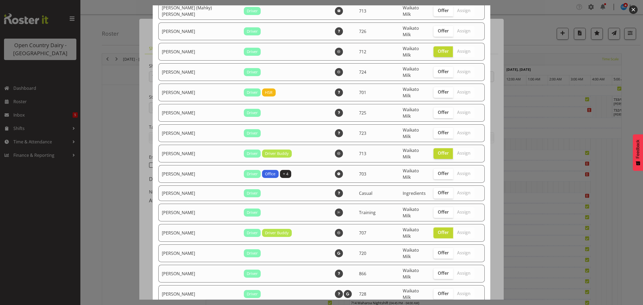
scroll to position [335, 0]
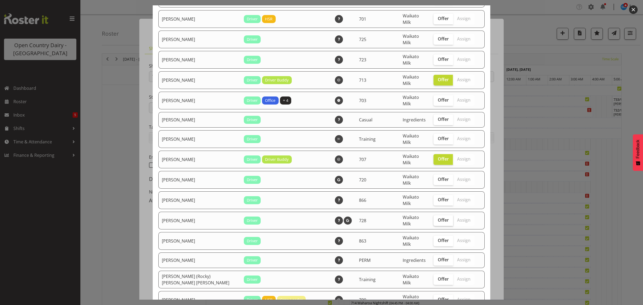
click at [438, 217] on span "Offer" at bounding box center [443, 219] width 11 height 5
click at [433, 218] on input "Offer" at bounding box center [434, 219] width 3 height 3
checkbox input "true"
click at [438, 238] on span "Offer" at bounding box center [443, 240] width 11 height 5
click at [433, 239] on input "Offer" at bounding box center [434, 240] width 3 height 3
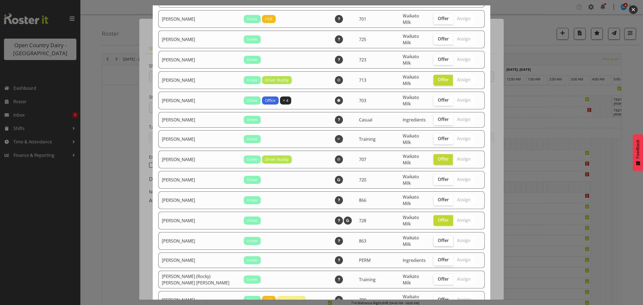
checkbox input "true"
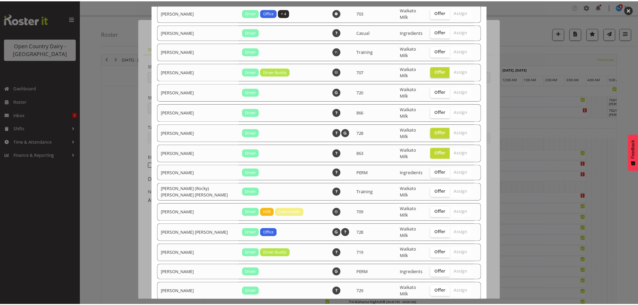
scroll to position [502, 0]
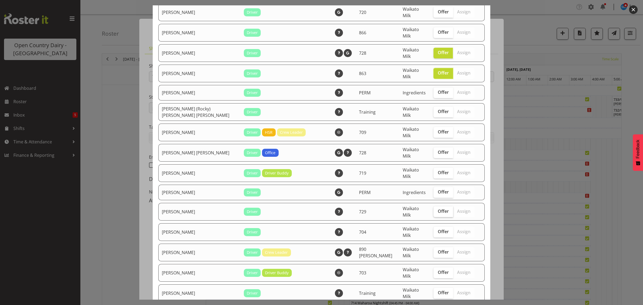
click at [438, 208] on span "Offer" at bounding box center [443, 210] width 11 height 5
click at [437, 209] on input "Offer" at bounding box center [434, 210] width 3 height 3
checkbox input "true"
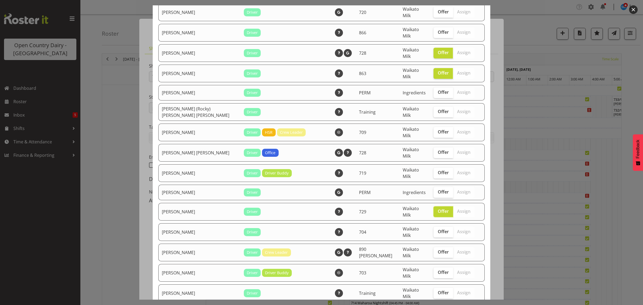
checkbox input "true"
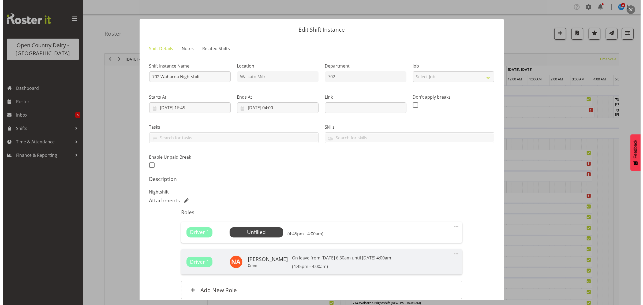
scroll to position [47, 0]
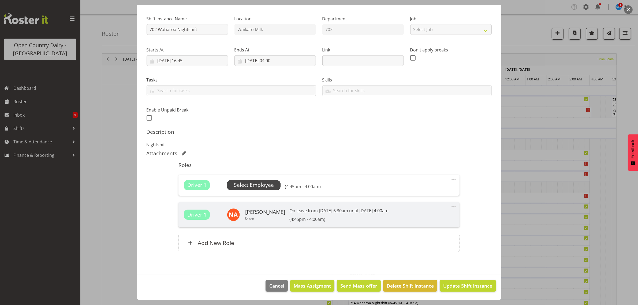
click at [249, 185] on span "Select Employee" at bounding box center [254, 185] width 40 height 8
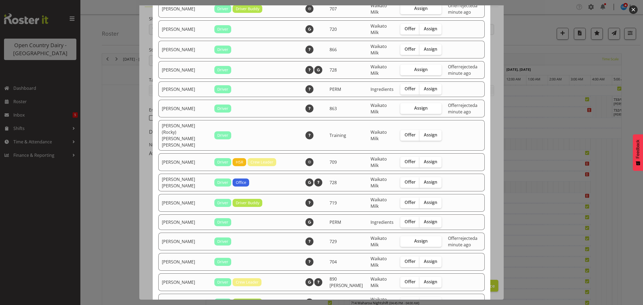
scroll to position [469, 0]
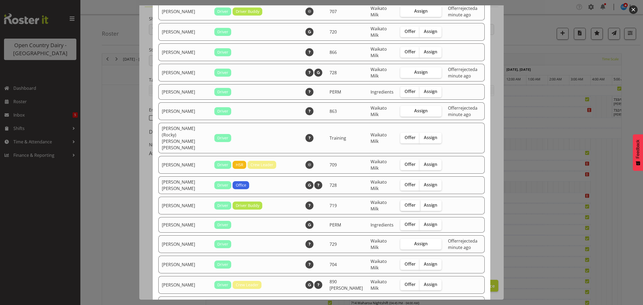
click at [404, 202] on span "Offer" at bounding box center [409, 204] width 11 height 5
click at [400, 203] on input "Offer" at bounding box center [401, 204] width 3 height 3
checkbox input "true"
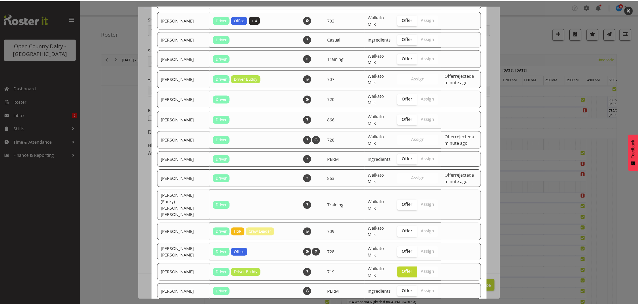
scroll to position [563, 0]
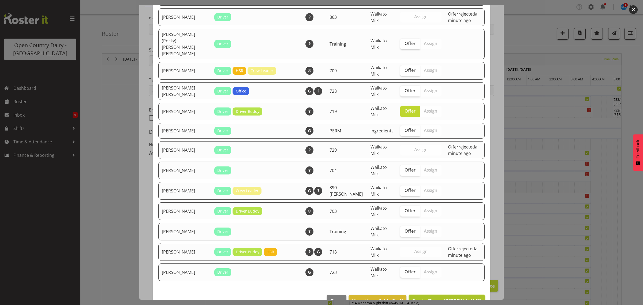
click at [450, 295] on button "Send offer to Sami Ovesen" at bounding box center [447, 301] width 76 height 12
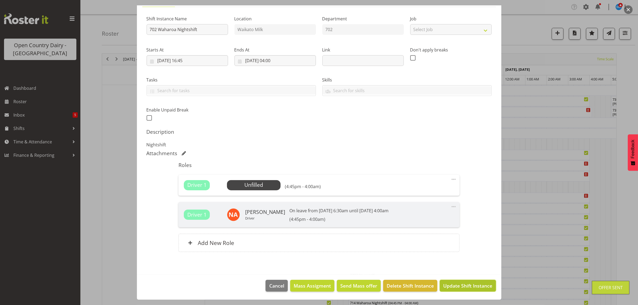
click at [457, 285] on span "Update Shift Instance" at bounding box center [467, 285] width 49 height 7
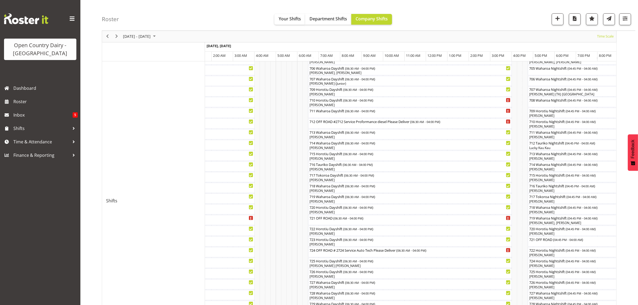
scroll to position [234, 0]
